Goal: Use online tool/utility: Utilize a website feature to perform a specific function

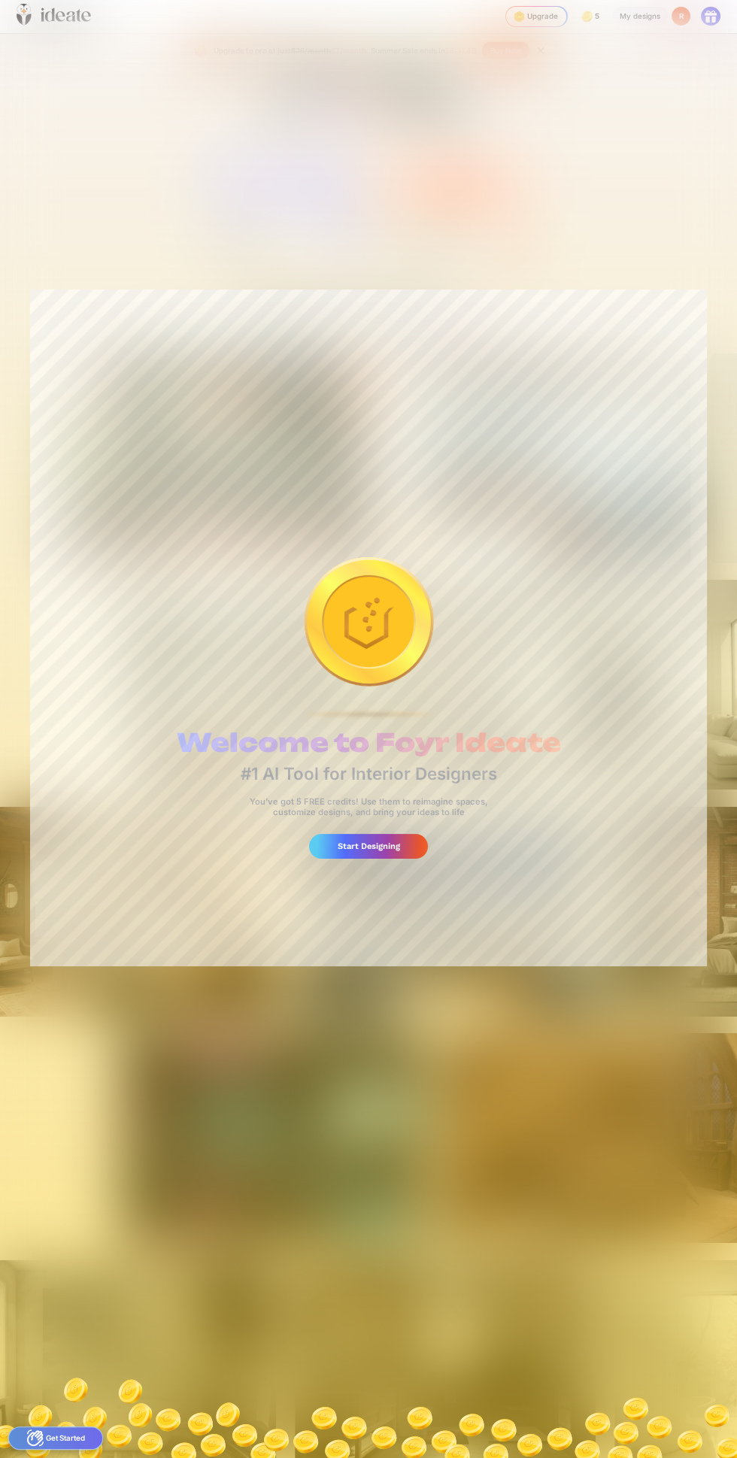
click at [403, 856] on div "Start Designing" at bounding box center [369, 846] width 120 height 25
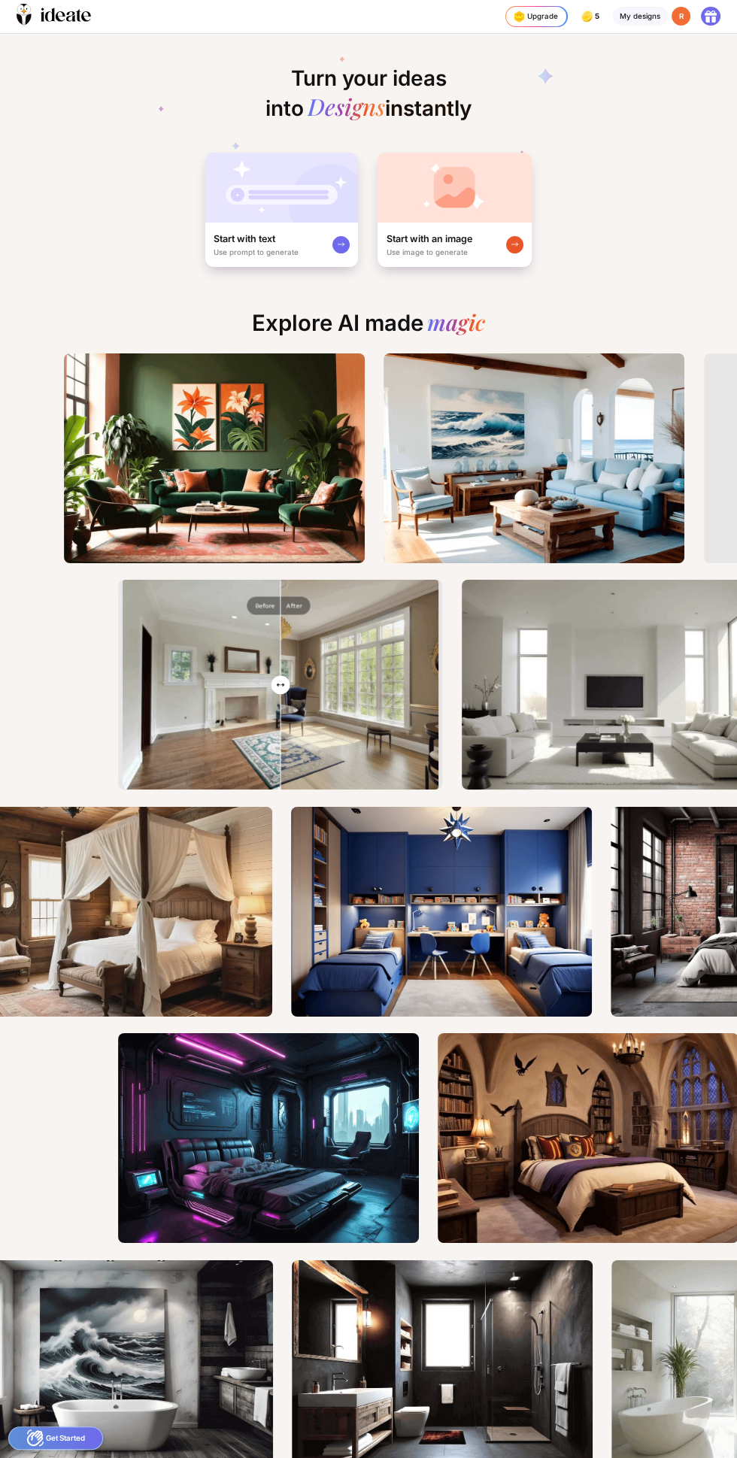
scroll to position [0, 24]
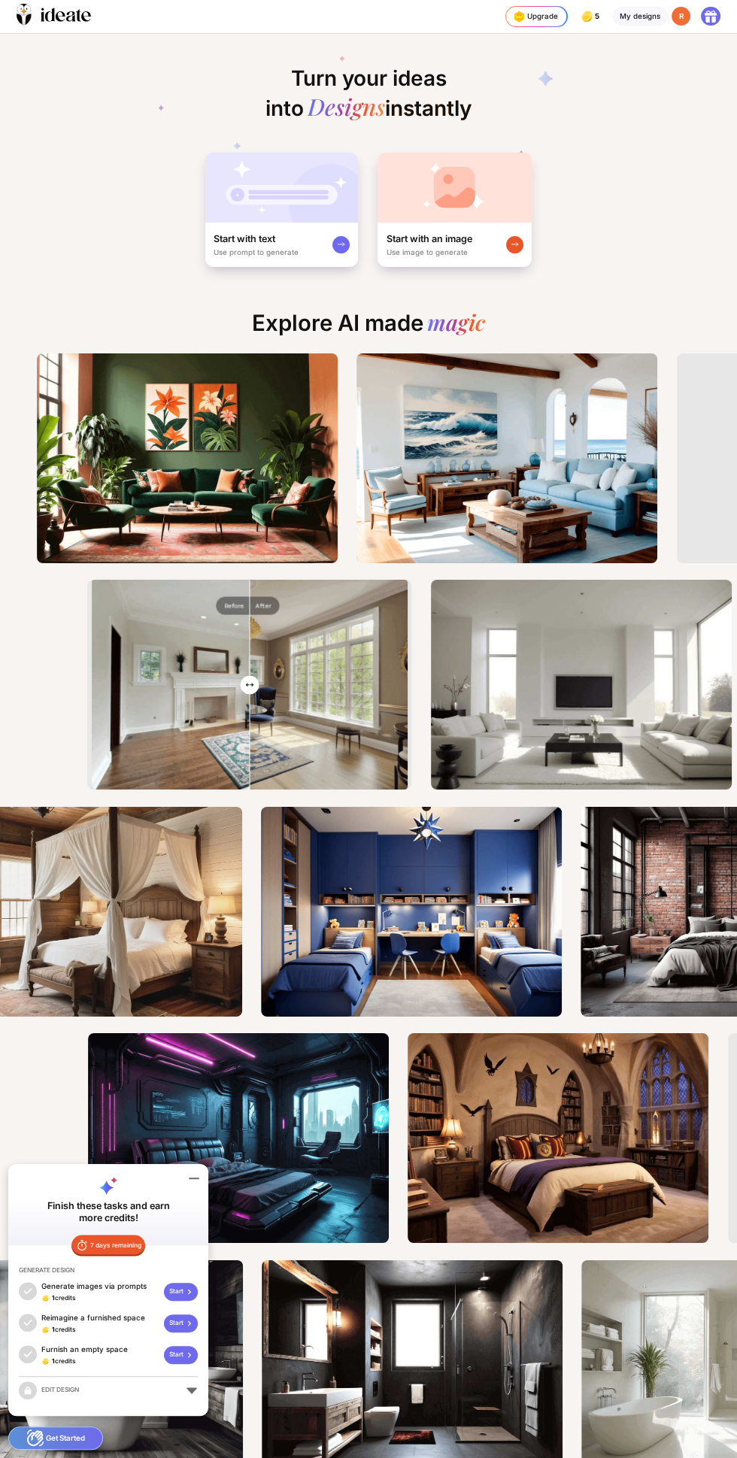
click at [514, 245] on icon at bounding box center [514, 245] width 6 height 4
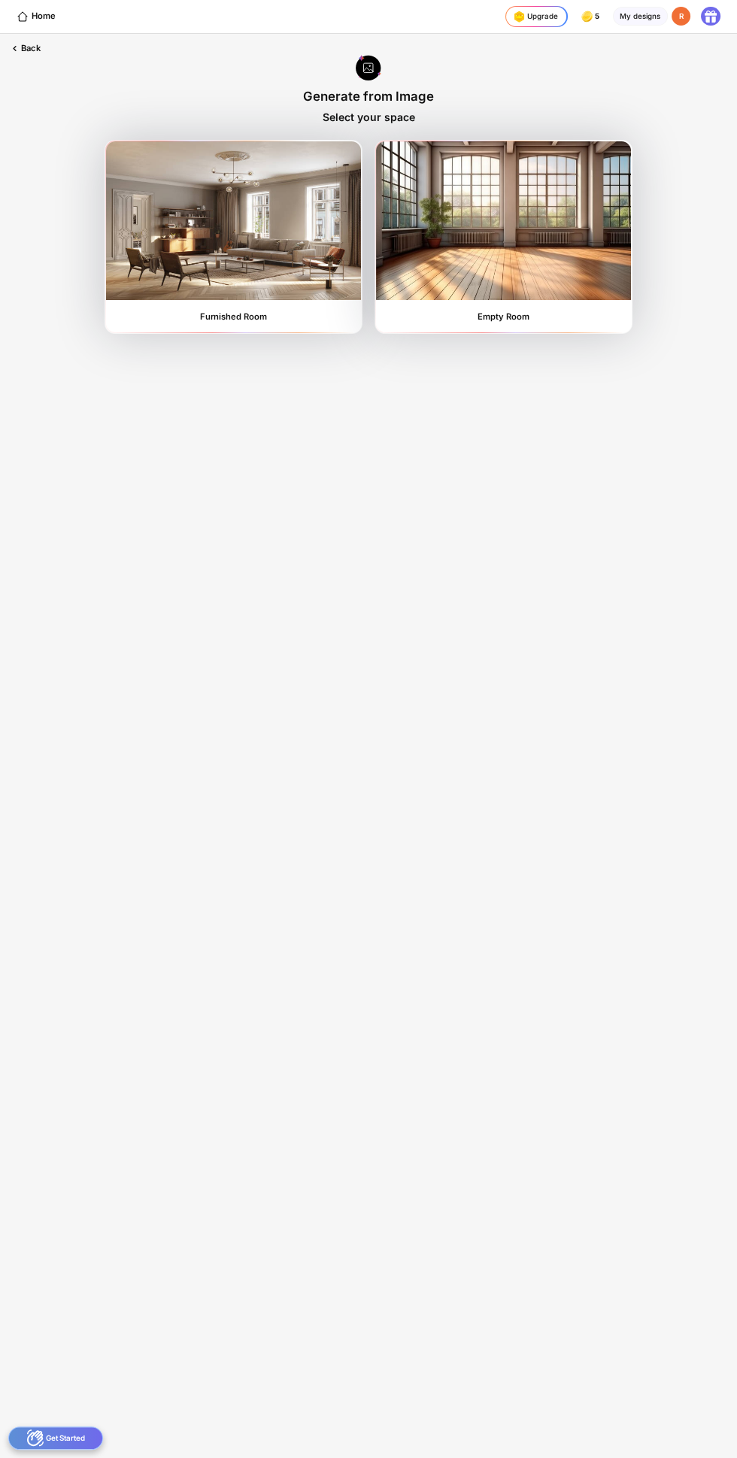
click at [570, 250] on img at bounding box center [503, 220] width 254 height 158
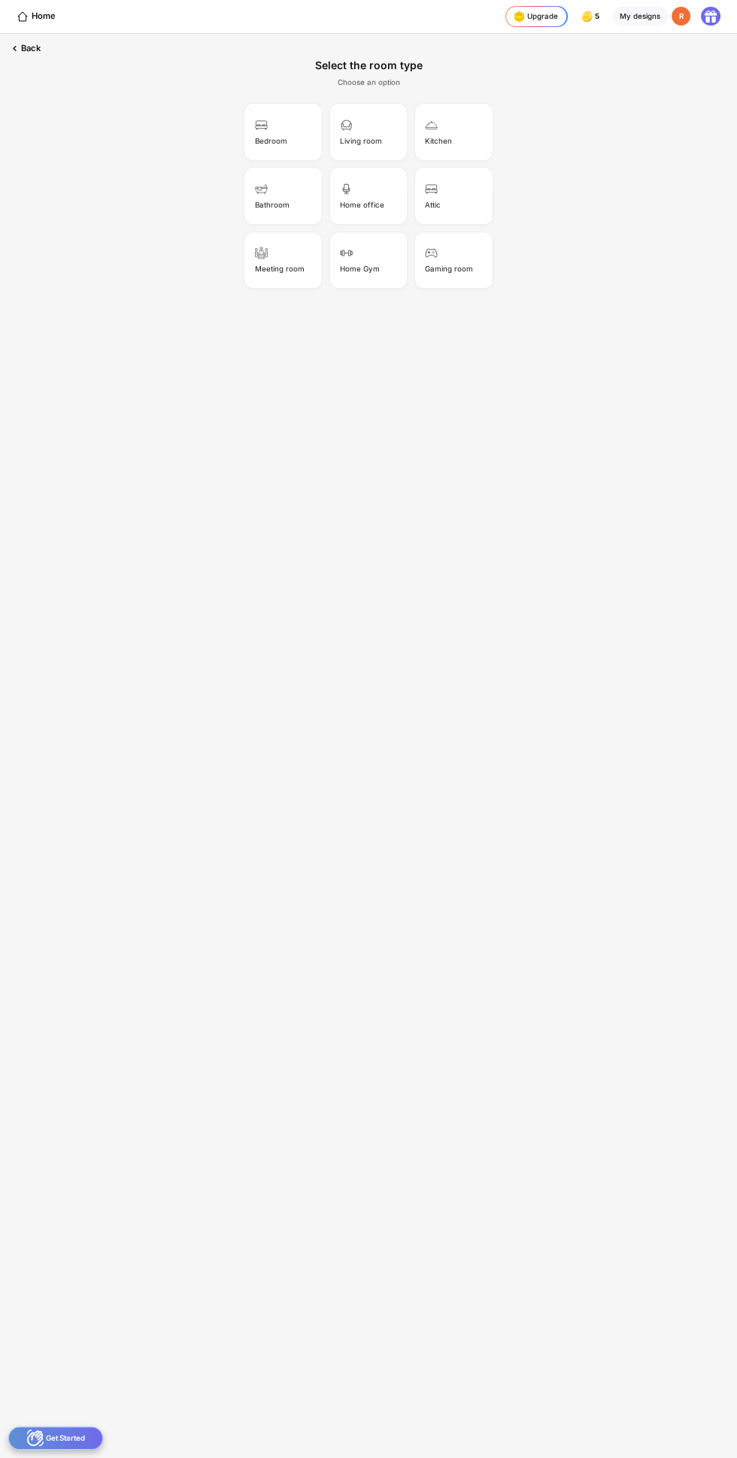
click at [296, 138] on div "Bedroom" at bounding box center [284, 132] width 74 height 53
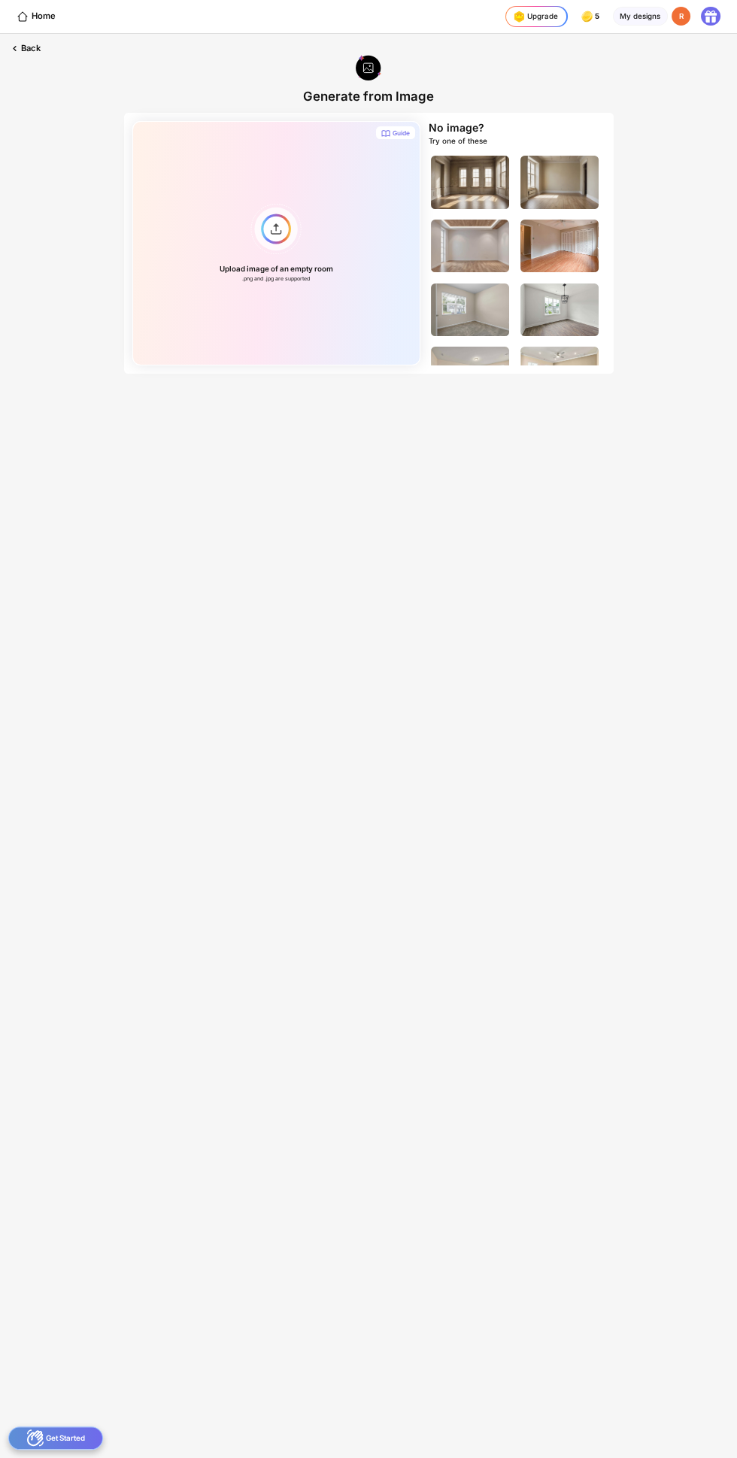
click at [282, 227] on div "Upload image of an empty room .png and .jpg are supported" at bounding box center [276, 243] width 288 height 244
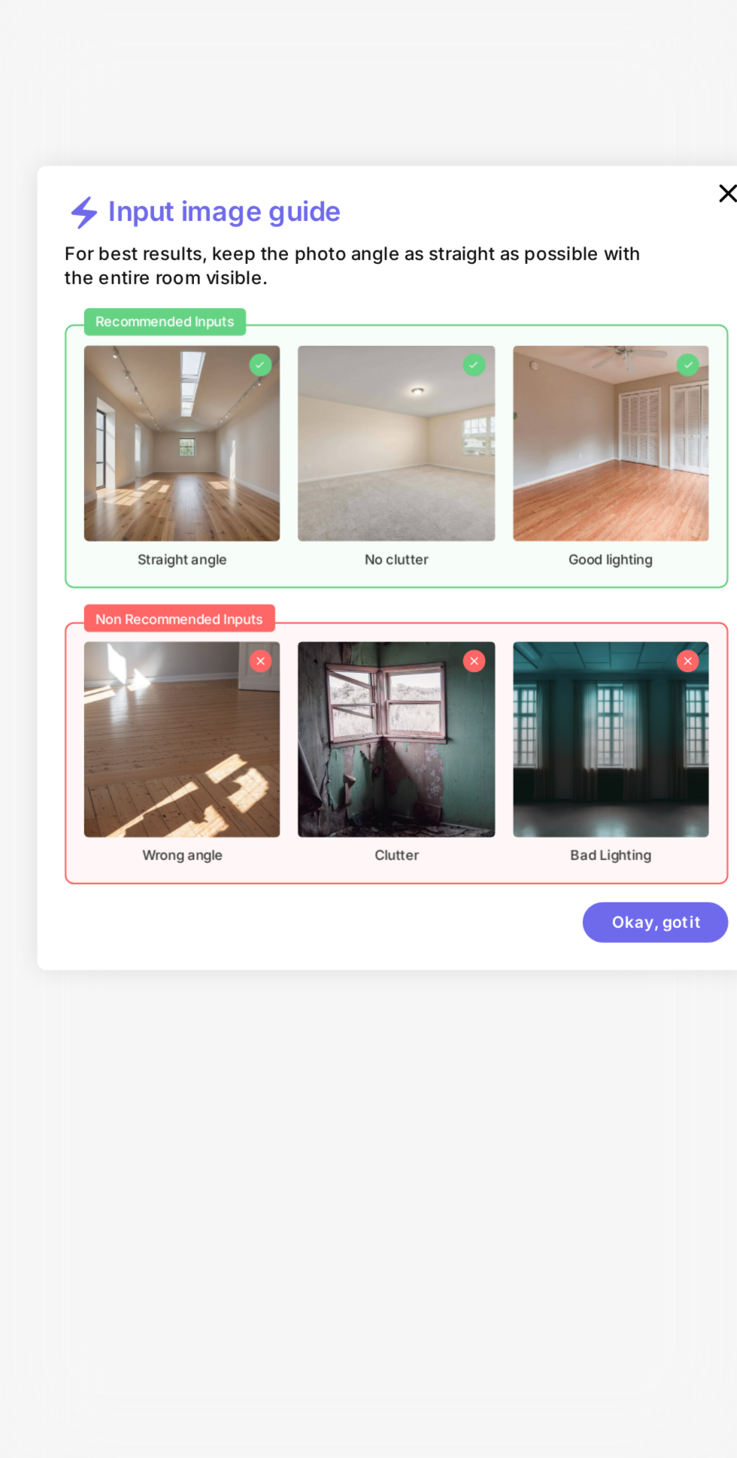
click at [492, 906] on div "Okay, got it" at bounding box center [489, 904] width 68 height 19
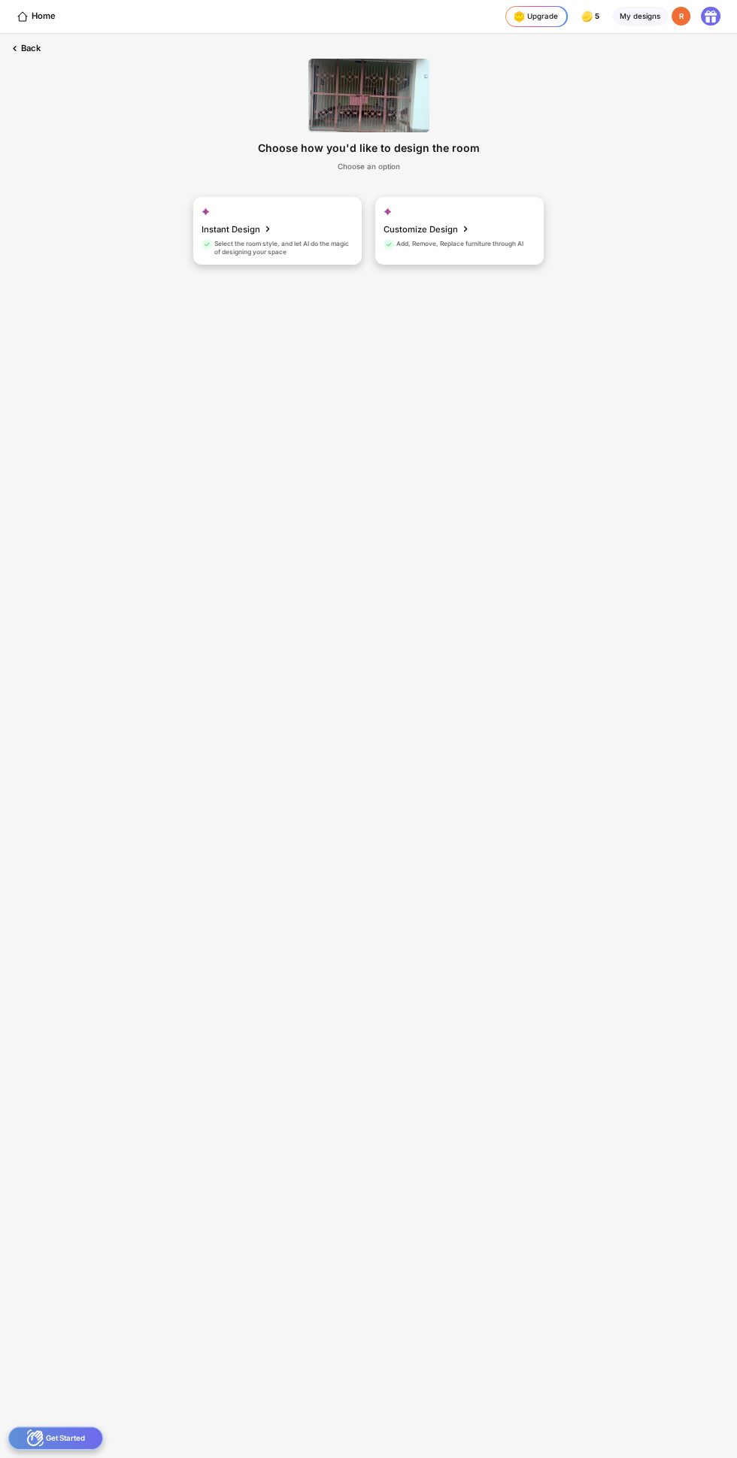
click at [270, 233] on icon at bounding box center [268, 229] width 13 height 18
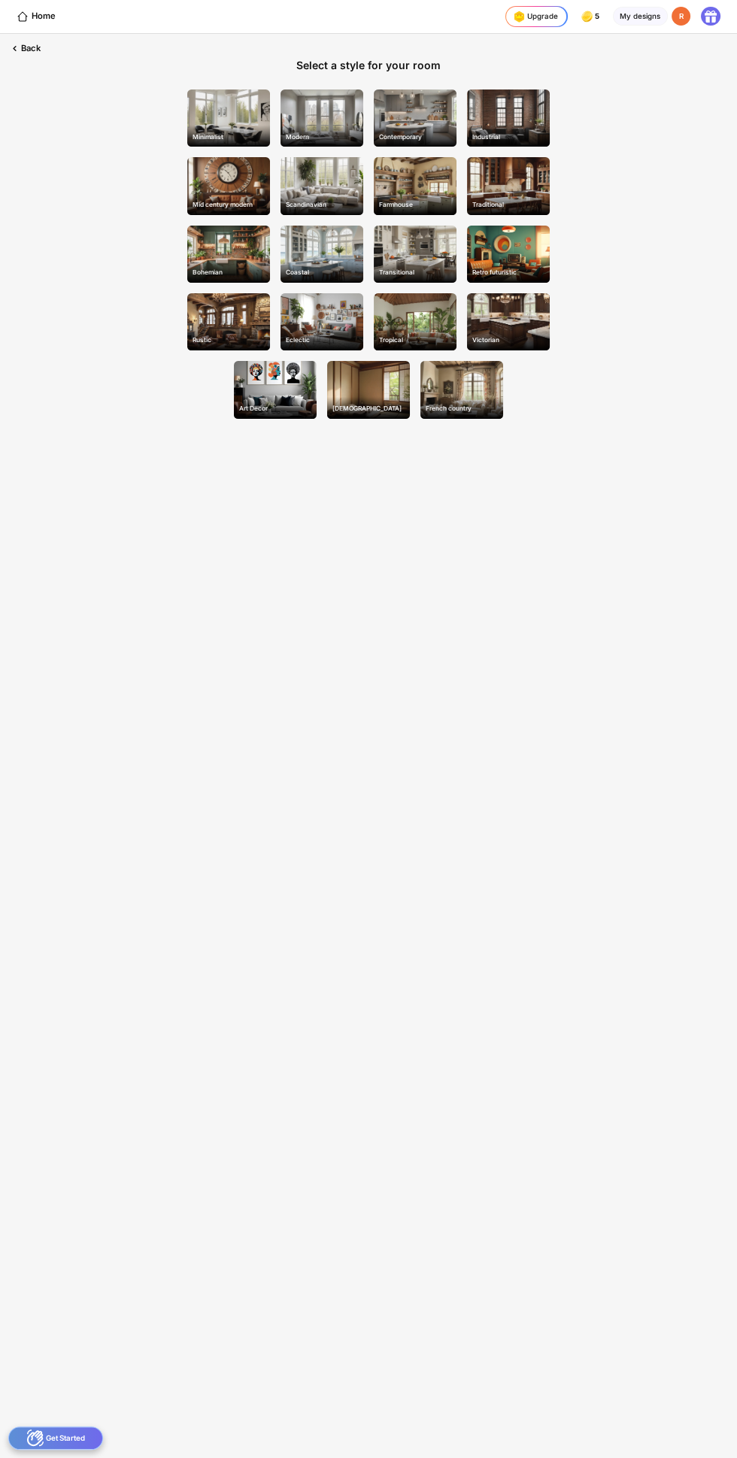
click at [232, 117] on div "Minimalist" at bounding box center [228, 117] width 83 height 57
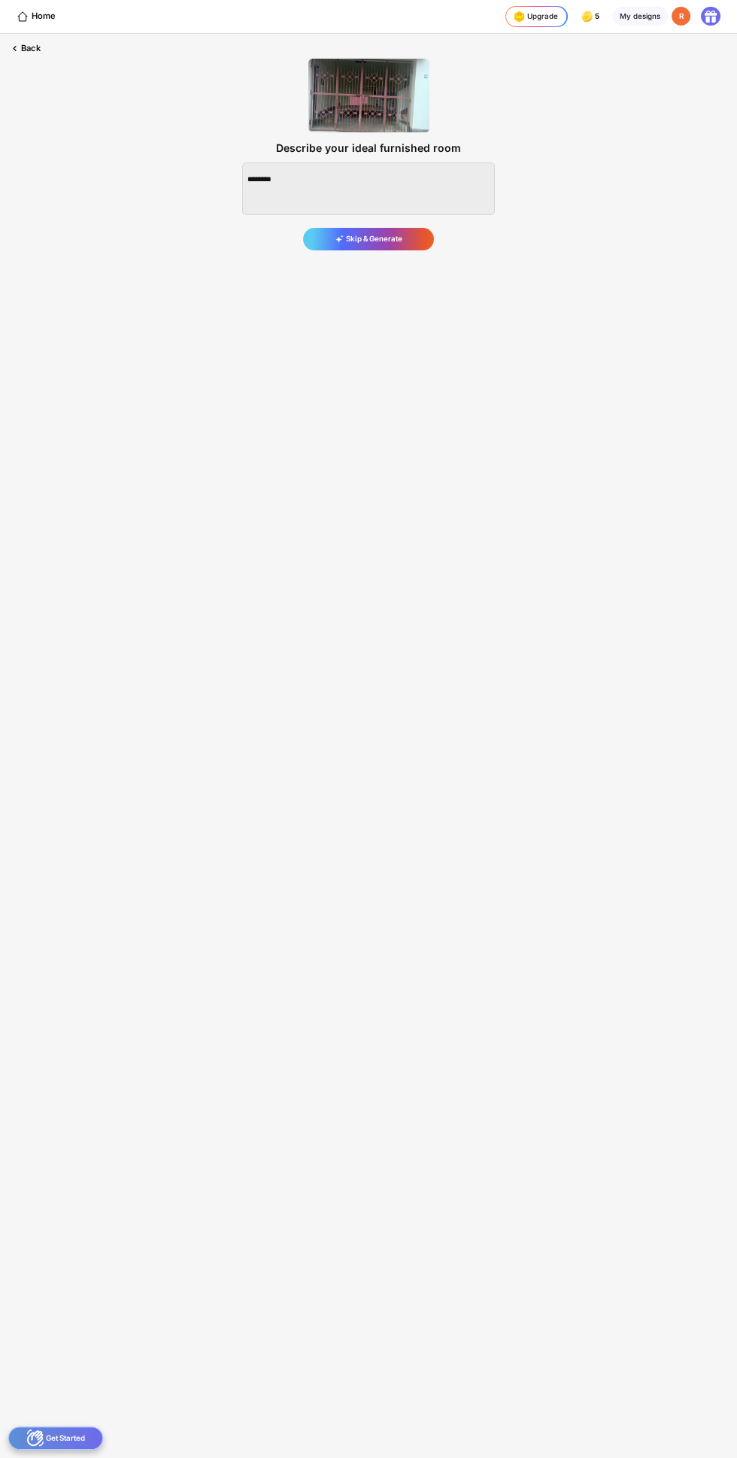
click at [397, 247] on div "Skip & Generate" at bounding box center [368, 239] width 131 height 23
